Goal: Check status: Check status

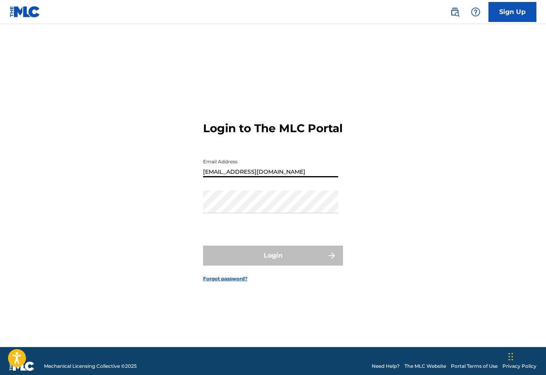
type input "[EMAIL_ADDRESS][DOMAIN_NAME]"
click at [206, 226] on div "Password" at bounding box center [270, 209] width 135 height 36
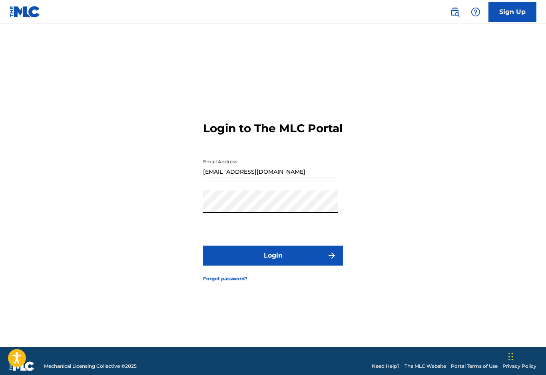
click at [273, 266] on button "Login" at bounding box center [273, 256] width 140 height 20
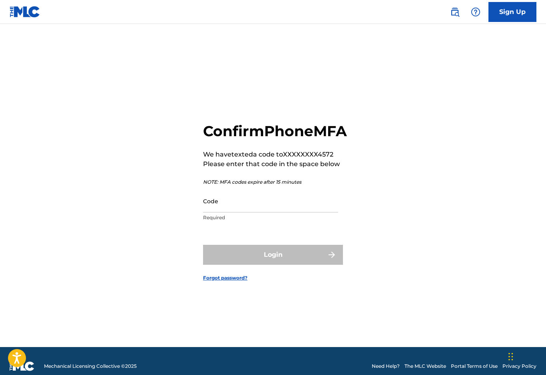
click at [214, 212] on input "Code" at bounding box center [270, 201] width 135 height 23
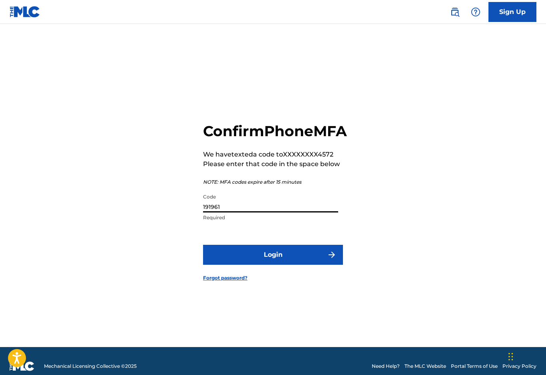
type input "191961"
click at [224, 265] on button "Login" at bounding box center [273, 255] width 140 height 20
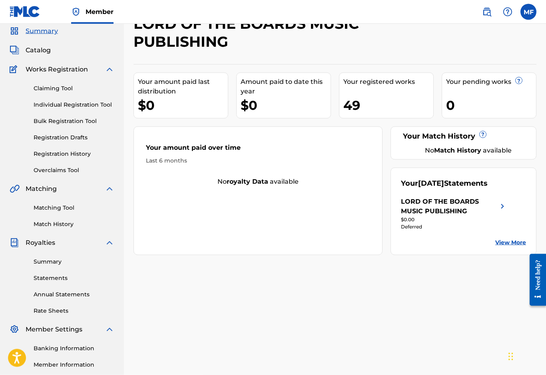
scroll to position [12, 0]
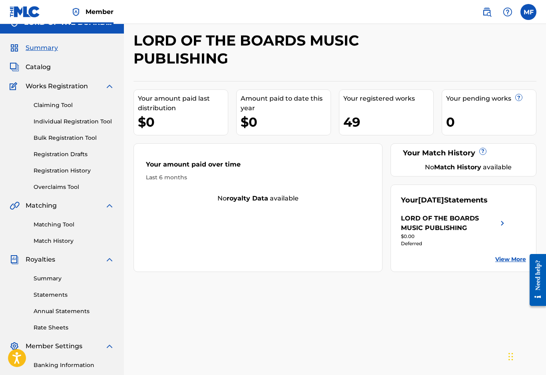
click at [37, 276] on link "Summary" at bounding box center [74, 278] width 81 height 8
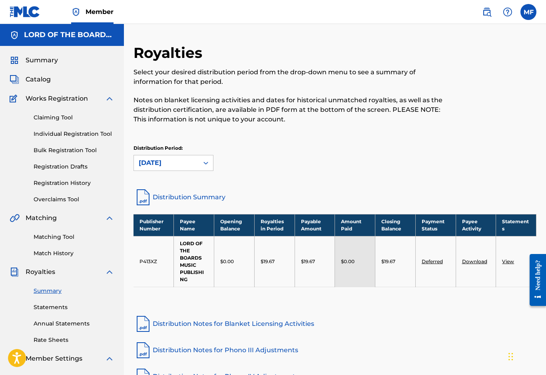
click at [49, 187] on link "Registration History" at bounding box center [74, 183] width 81 height 8
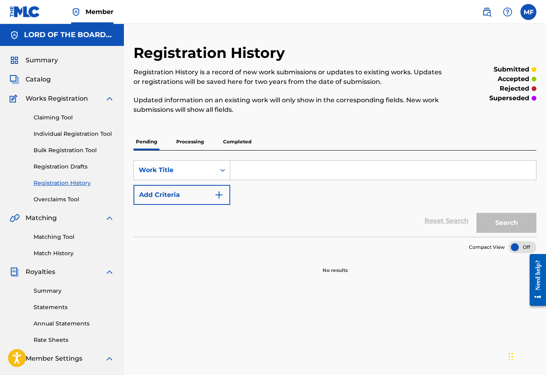
click at [188, 145] on p "Processing" at bounding box center [190, 141] width 32 height 17
click at [232, 143] on p "Completed" at bounding box center [236, 141] width 33 height 17
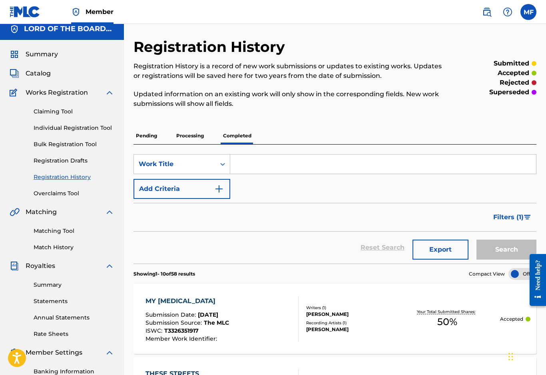
scroll to position [6, 0]
click at [32, 77] on span "Catalog" at bounding box center [38, 73] width 25 height 10
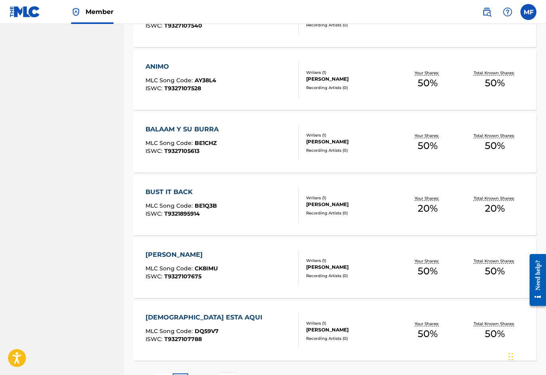
scroll to position [525, 0]
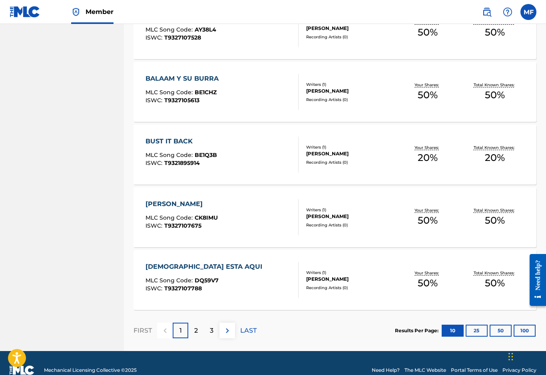
click at [214, 335] on div "3" at bounding box center [212, 331] width 16 height 16
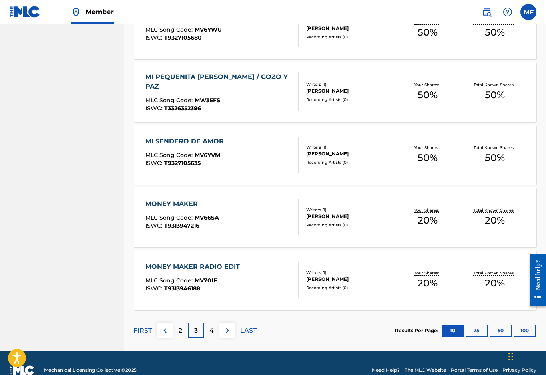
click at [208, 330] on div "4" at bounding box center [212, 331] width 16 height 16
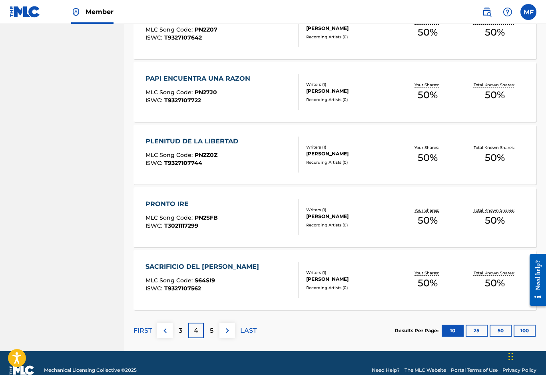
click at [211, 334] on p "5" at bounding box center [212, 331] width 4 height 10
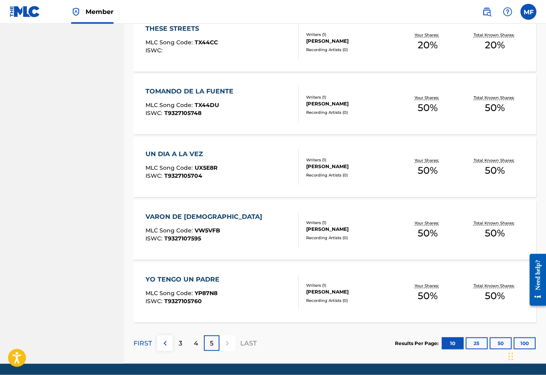
scroll to position [462, 0]
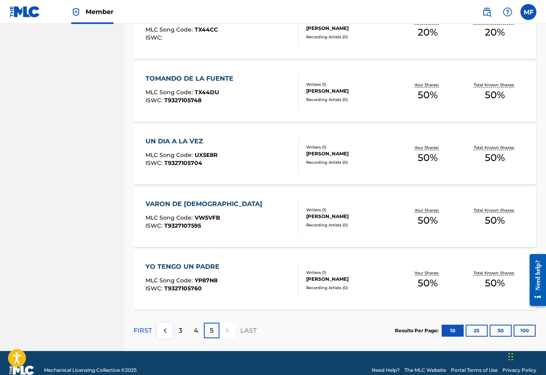
click at [141, 330] on p "FIRST" at bounding box center [142, 331] width 18 height 10
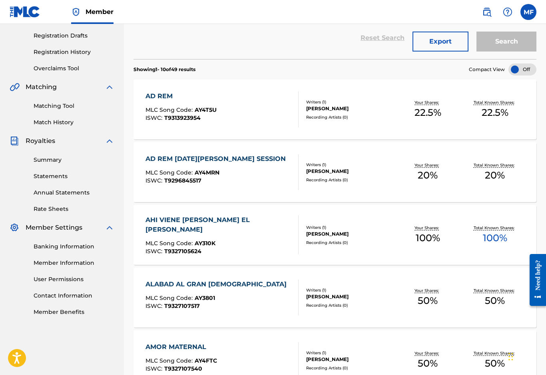
scroll to position [131, 0]
click at [165, 226] on div "AHI VIENE [PERSON_NAME] EL [PERSON_NAME]" at bounding box center [218, 225] width 146 height 19
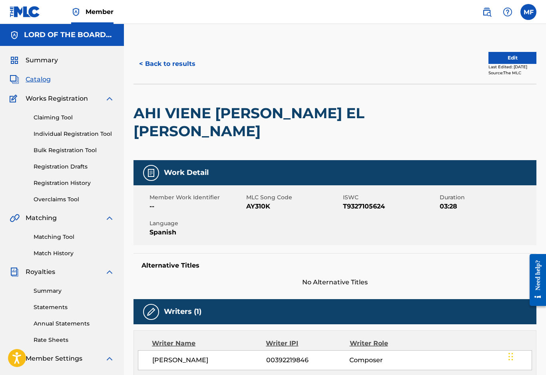
click at [32, 79] on span "Catalog" at bounding box center [38, 80] width 25 height 10
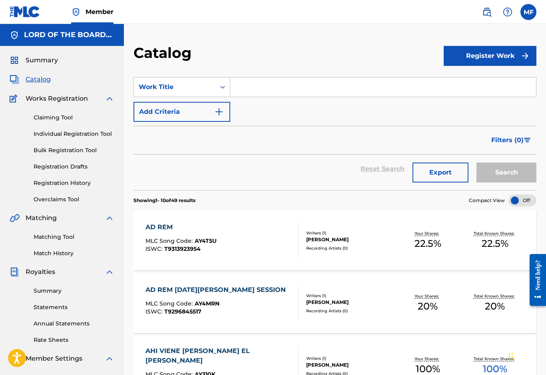
click at [249, 84] on input "Search Form" at bounding box center [383, 86] width 306 height 19
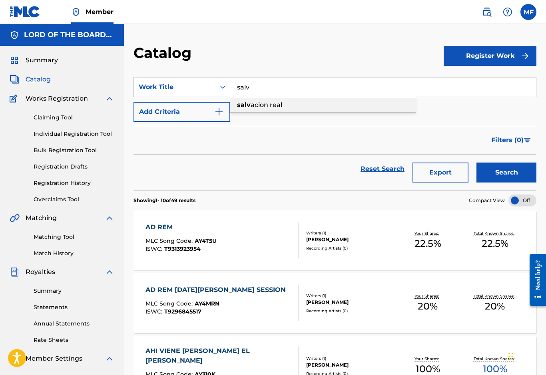
click at [322, 106] on div "salv acion real" at bounding box center [322, 105] width 185 height 14
type input "salvacion real"
click at [496, 175] on button "Search" at bounding box center [506, 173] width 60 height 20
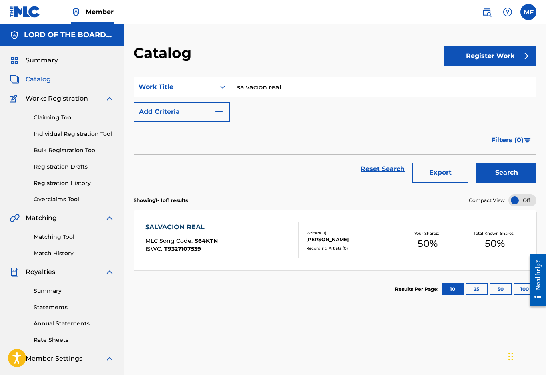
click at [160, 227] on div "SALVACION REAL" at bounding box center [181, 227] width 72 height 10
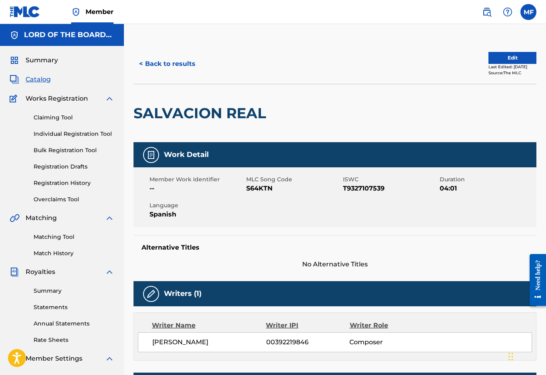
click at [48, 185] on link "Registration History" at bounding box center [74, 183] width 81 height 8
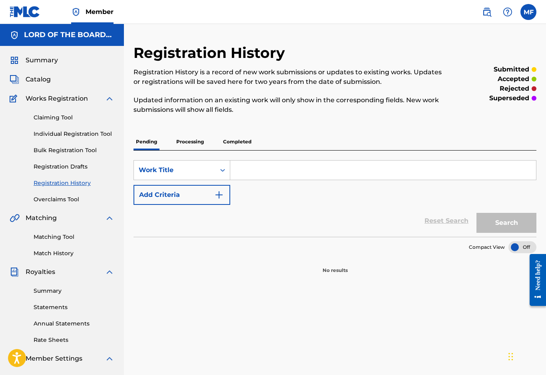
click at [46, 187] on link "Registration History" at bounding box center [74, 183] width 81 height 8
click at [233, 147] on p "Completed" at bounding box center [236, 141] width 33 height 17
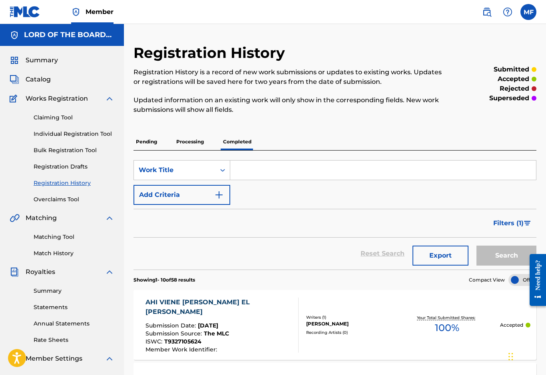
click at [258, 172] on input "Search Form" at bounding box center [383, 170] width 306 height 19
click at [506, 256] on button "Search" at bounding box center [506, 256] width 60 height 20
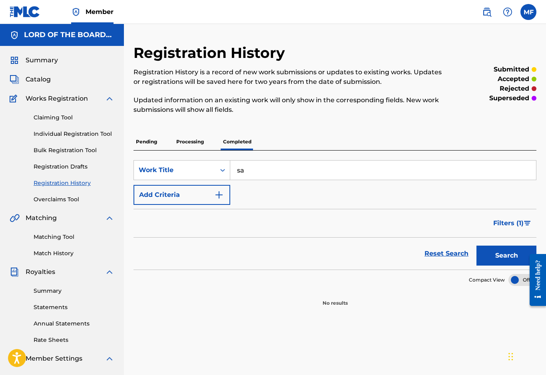
type input "s"
click at [34, 62] on span "Summary" at bounding box center [42, 61] width 32 height 10
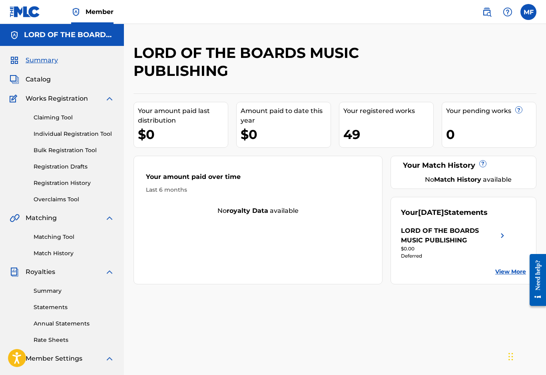
click at [524, 14] on label at bounding box center [528, 12] width 16 height 16
click at [528, 12] on input "MF [PERSON_NAME] [EMAIL_ADDRESS][DOMAIN_NAME] Notification Preferences Profile …" at bounding box center [528, 12] width 0 height 0
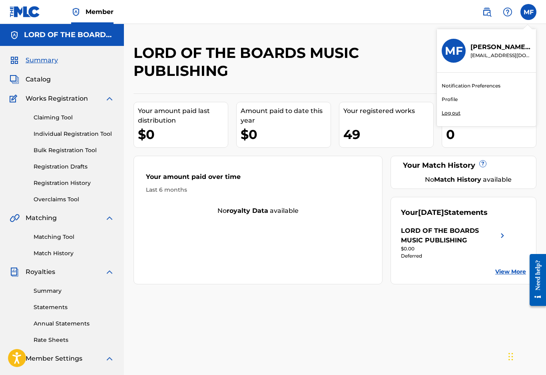
click at [447, 116] on p "Log out" at bounding box center [450, 112] width 19 height 7
click at [528, 12] on input "MF [PERSON_NAME] [EMAIL_ADDRESS][DOMAIN_NAME] Notification Preferences Profile …" at bounding box center [528, 12] width 0 height 0
